Goal: Information Seeking & Learning: Learn about a topic

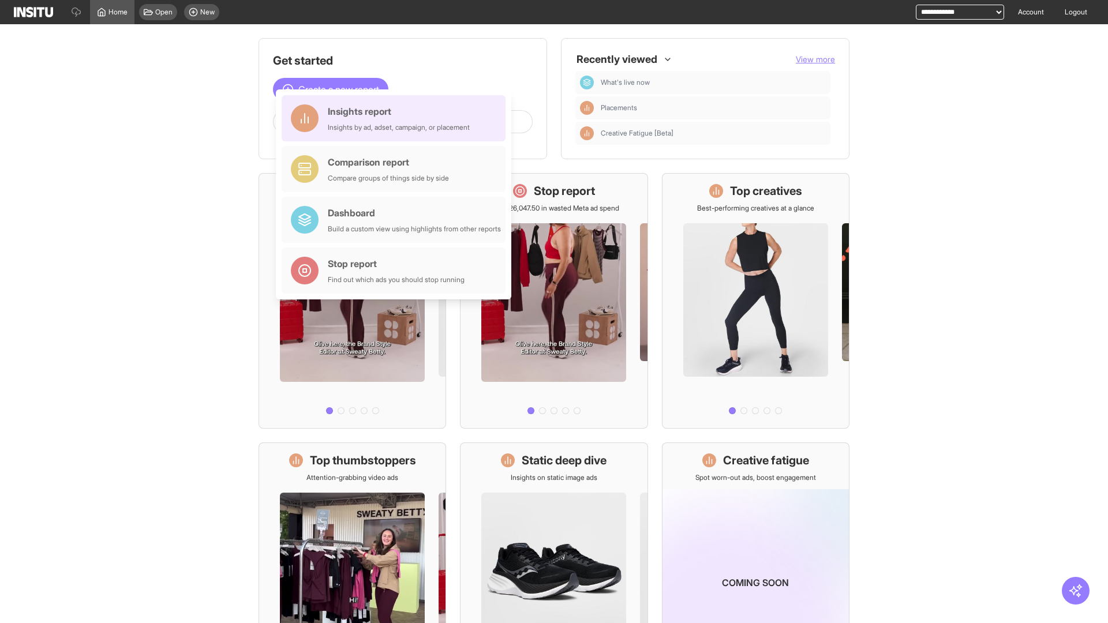
click at [396, 118] on div "Insights report Insights by ad, adset, campaign, or placement" at bounding box center [399, 118] width 142 height 28
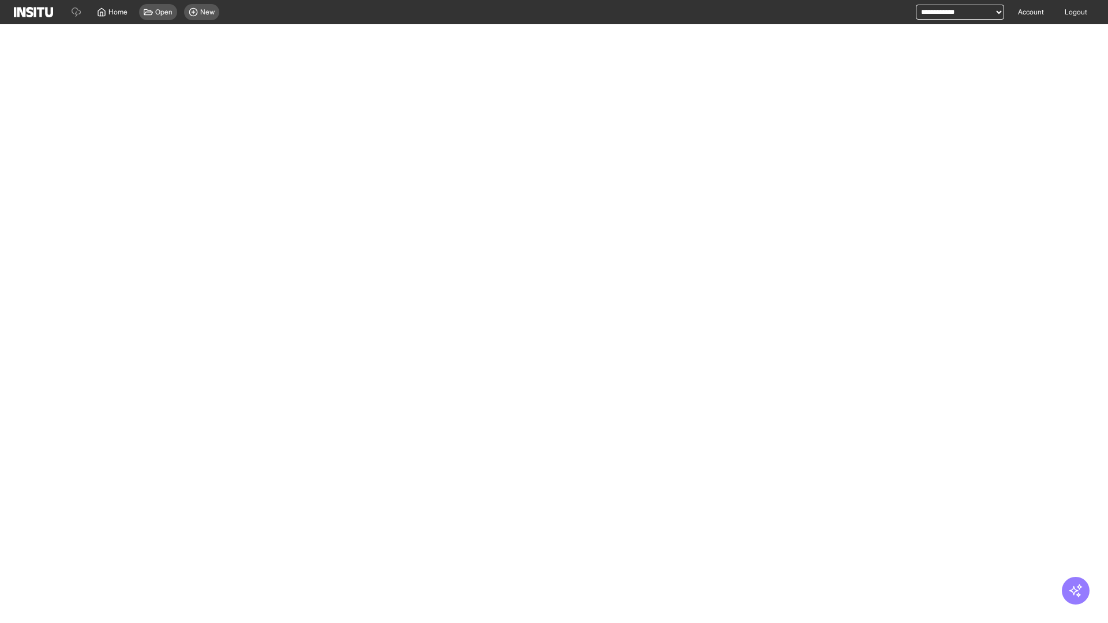
select select "**"
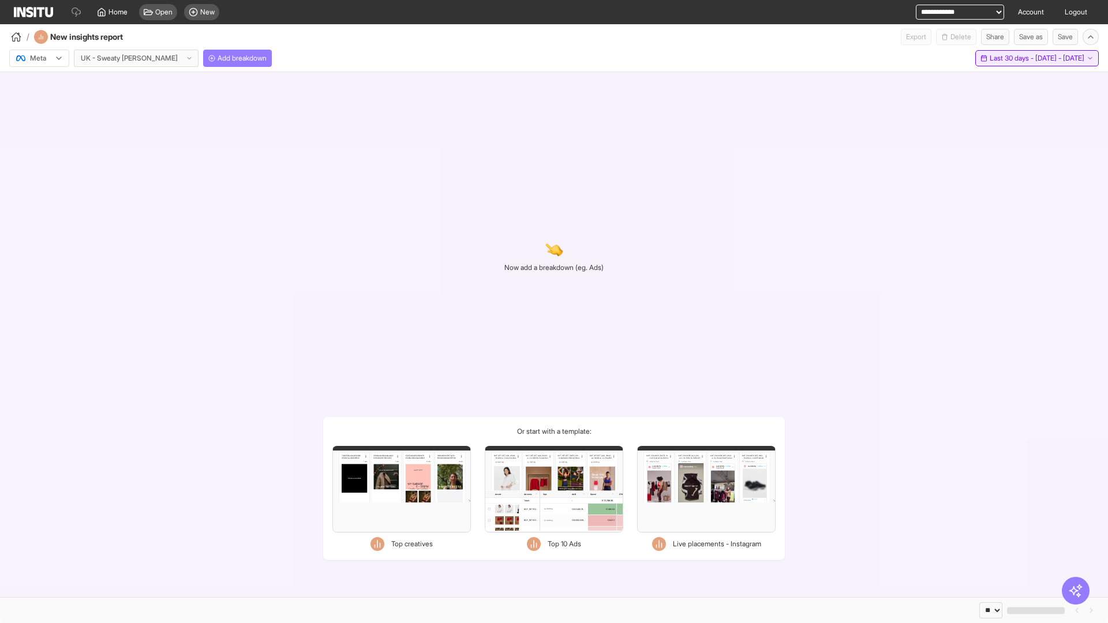
click at [1015, 58] on span "Last 30 days - [DATE] - [DATE]" at bounding box center [1036, 58] width 95 height 9
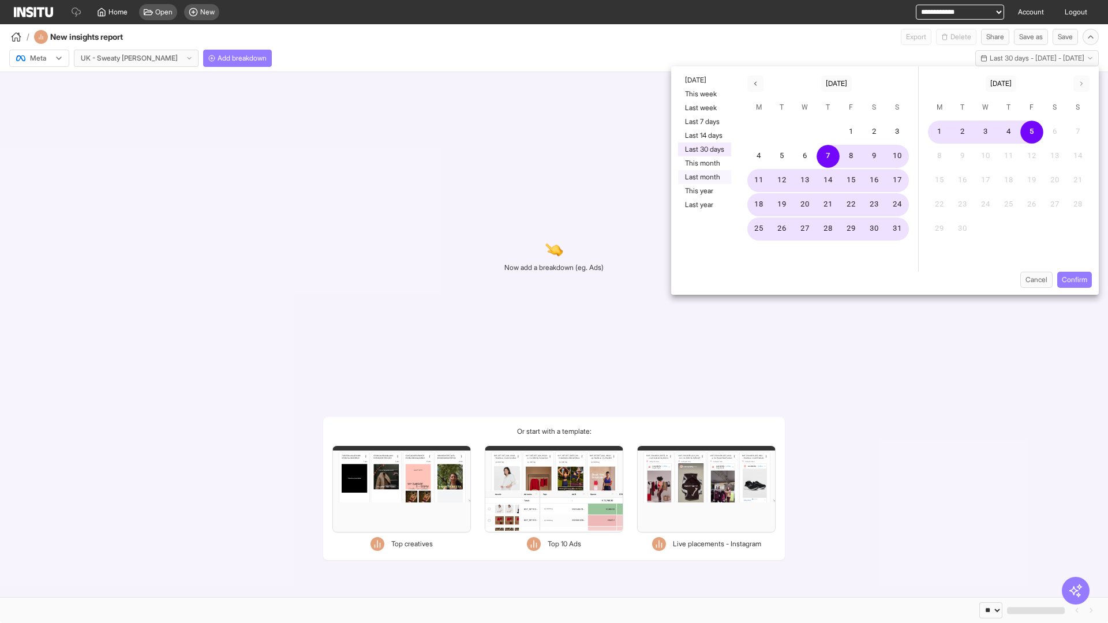
click at [703, 177] on button "Last month" at bounding box center [704, 177] width 53 height 14
